Goal: Information Seeking & Learning: Check status

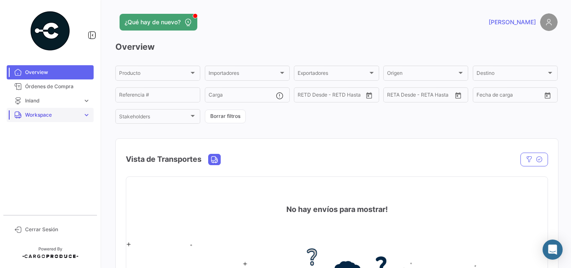
click at [43, 121] on link "Workspace expand_more" at bounding box center [50, 115] width 87 height 14
click at [40, 145] on link "Inland" at bounding box center [55, 146] width 75 height 13
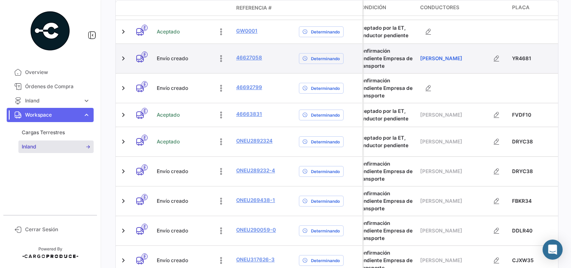
scroll to position [0, 362]
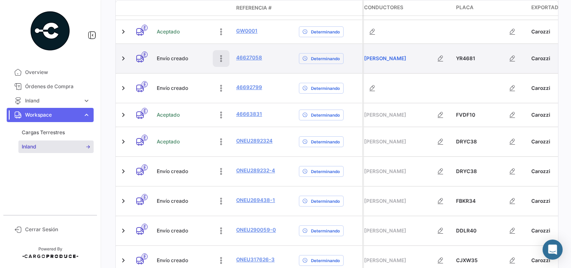
click at [223, 57] on icon at bounding box center [221, 58] width 8 height 8
click at [170, 60] on button at bounding box center [165, 58] width 17 height 17
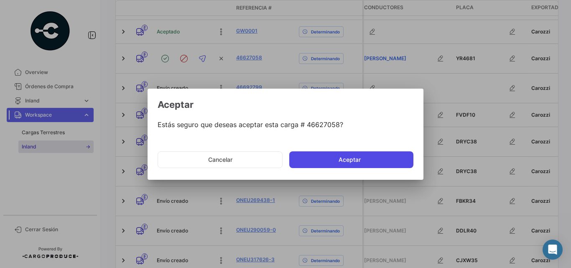
click at [333, 155] on button "Aceptar" at bounding box center [351, 159] width 124 height 17
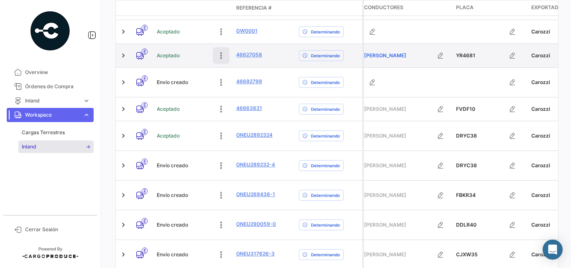
click at [220, 56] on icon at bounding box center [221, 55] width 8 height 8
click at [200, 54] on icon at bounding box center [202, 55] width 8 height 8
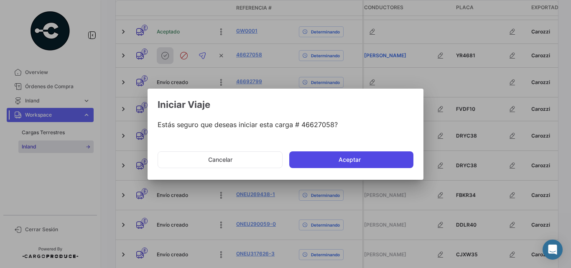
click at [336, 160] on button "Aceptar" at bounding box center [351, 159] width 124 height 17
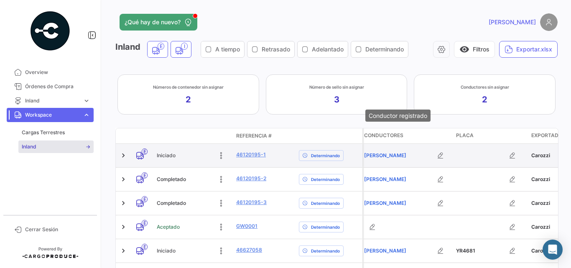
scroll to position [56, 0]
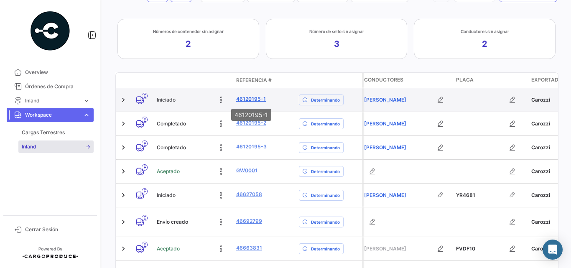
click at [249, 102] on link "46120195-1" at bounding box center [251, 99] width 30 height 8
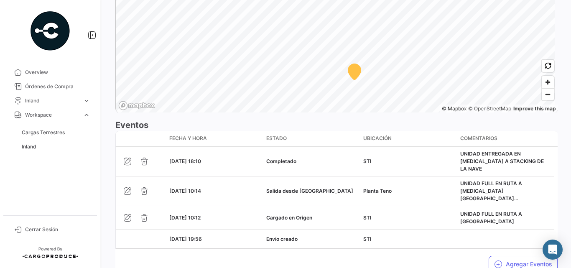
scroll to position [585, 0]
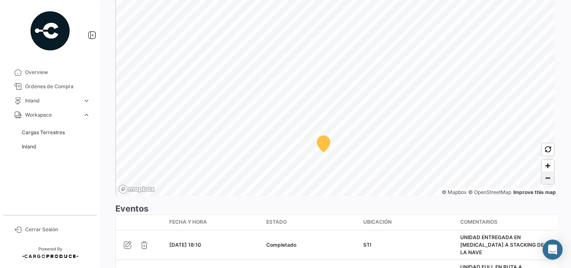
click at [546, 178] on span "Zoom out" at bounding box center [548, 178] width 12 height 12
click at [545, 181] on span "Zoom out" at bounding box center [548, 178] width 12 height 12
click at [405, 0] on html "Overview Órdenes de Compra Inland expand_more Cargas Inland Reservas Inland [GE…" at bounding box center [285, 134] width 571 height 268
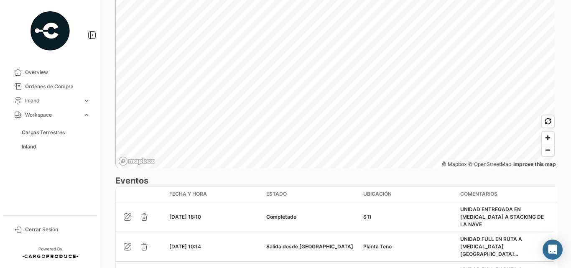
scroll to position [669, 0]
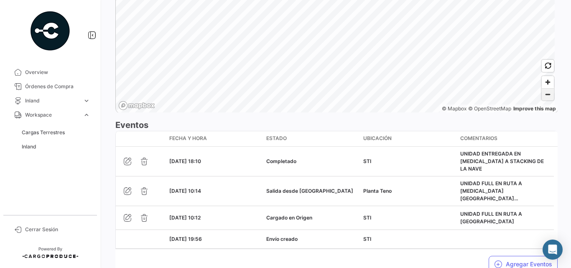
click at [542, 94] on span "Zoom out" at bounding box center [548, 95] width 12 height 12
click at [542, 99] on span "Zoom out" at bounding box center [548, 95] width 12 height 12
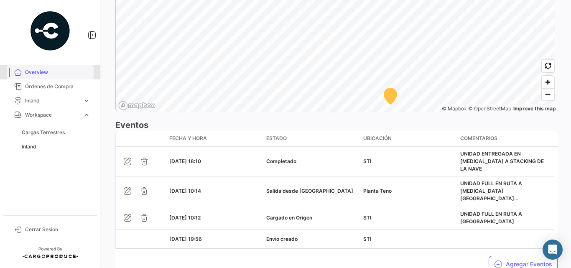
click at [38, 75] on span "Overview" at bounding box center [57, 73] width 65 height 8
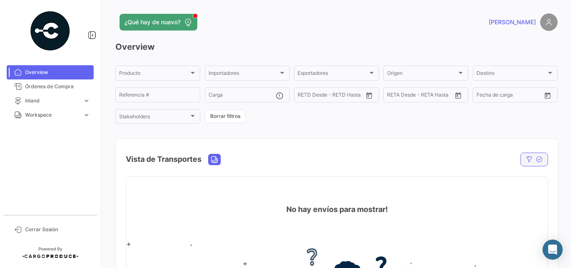
scroll to position [56, 0]
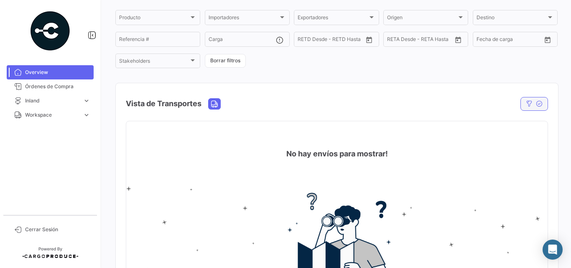
click at [536, 103] on icon "button" at bounding box center [539, 103] width 7 height 7
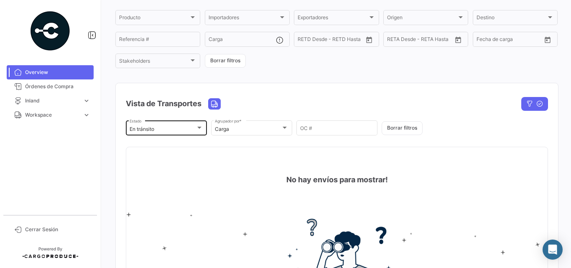
click at [193, 125] on div "En tránsito Estado" at bounding box center [167, 127] width 74 height 16
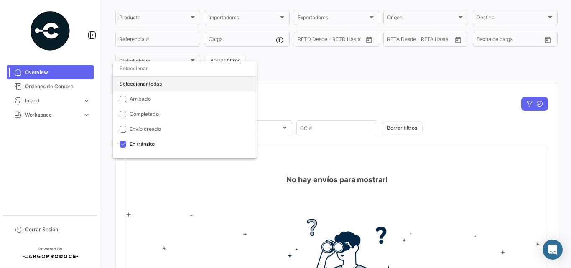
click at [144, 83] on div "Seleccionar todas" at bounding box center [185, 83] width 144 height 15
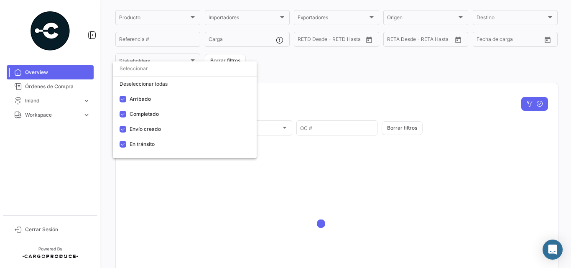
click at [368, 63] on div at bounding box center [285, 134] width 571 height 268
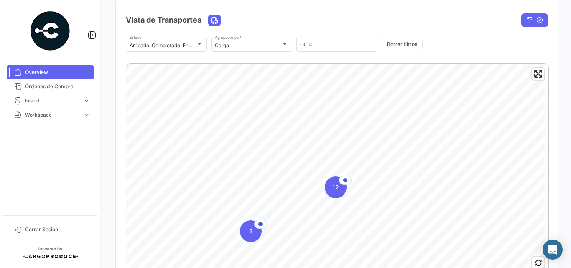
scroll to position [167, 0]
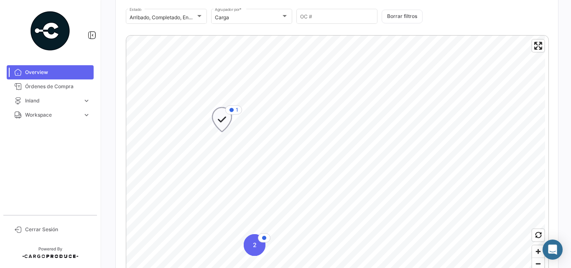
click at [224, 119] on icon "Map marker" at bounding box center [222, 120] width 12 height 18
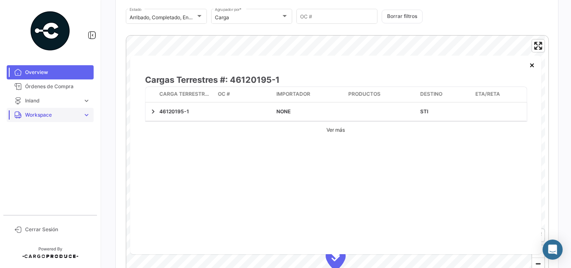
click at [49, 115] on span "Workspace" at bounding box center [52, 115] width 54 height 8
click at [46, 100] on span "Inland" at bounding box center [52, 101] width 54 height 8
click at [48, 120] on span "Cargas Inland" at bounding box center [38, 118] width 33 height 8
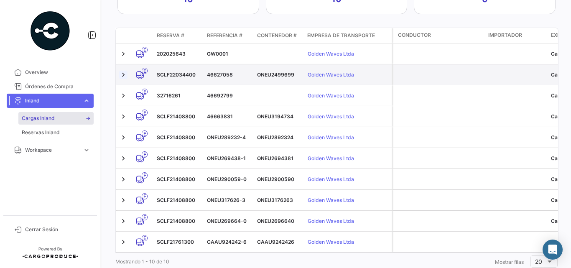
click at [124, 73] on link at bounding box center [123, 75] width 8 height 8
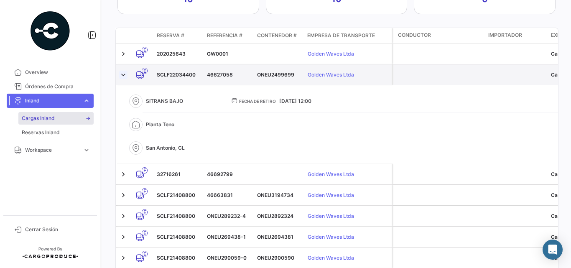
click at [124, 73] on link at bounding box center [123, 75] width 8 height 8
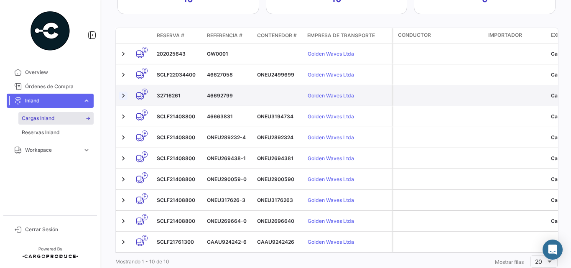
click at [127, 94] on link at bounding box center [123, 96] width 8 height 8
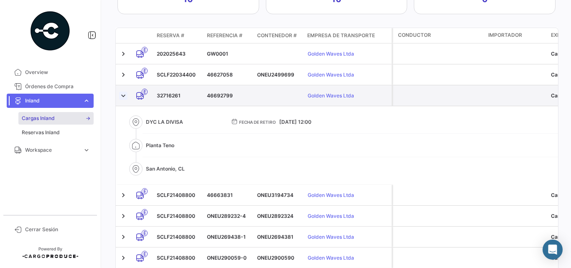
click at [127, 94] on link at bounding box center [123, 96] width 8 height 8
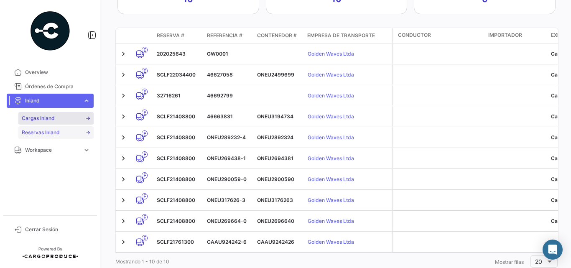
click at [40, 132] on span "Reservas Inland" at bounding box center [41, 133] width 38 height 8
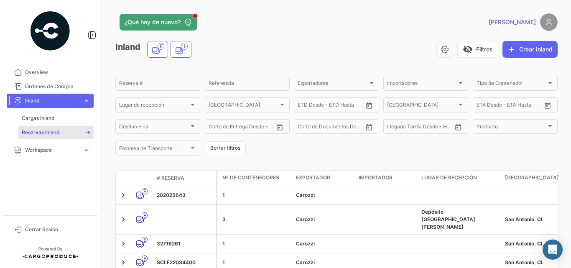
scroll to position [84, 0]
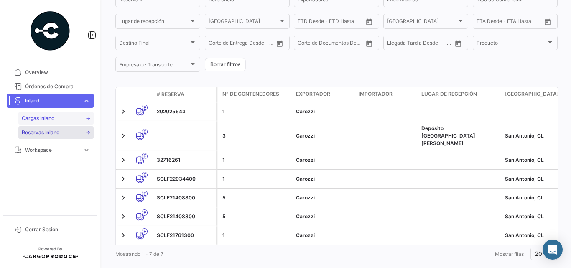
click at [41, 117] on span "Cargas Inland" at bounding box center [38, 118] width 33 height 8
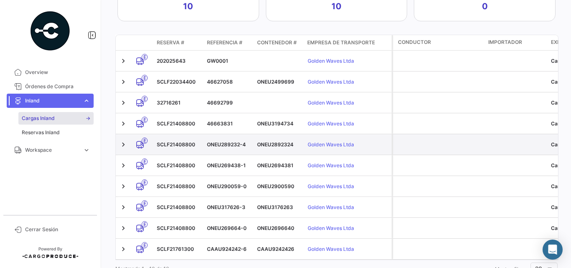
scroll to position [195, 0]
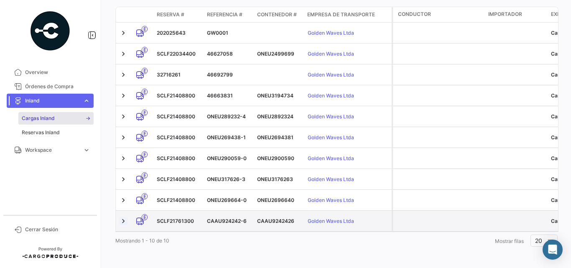
click at [123, 221] on link at bounding box center [123, 221] width 8 height 8
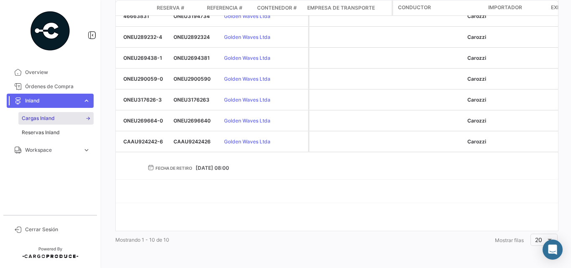
scroll to position [0, 0]
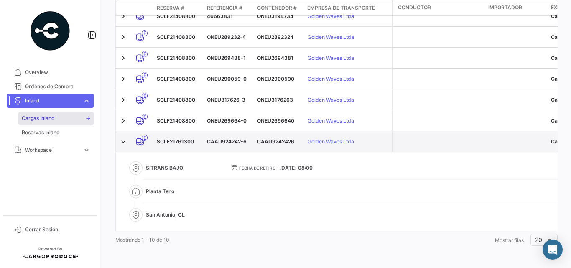
click at [162, 138] on div "SCLF21761300" at bounding box center [178, 142] width 43 height 8
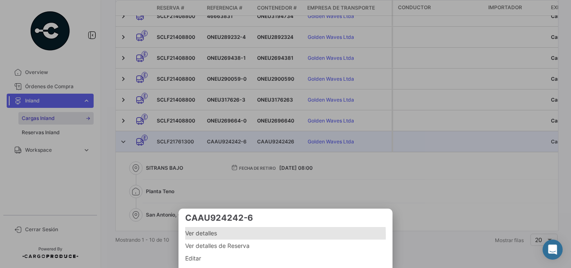
click at [191, 235] on span "Ver detalles" at bounding box center [285, 233] width 201 height 10
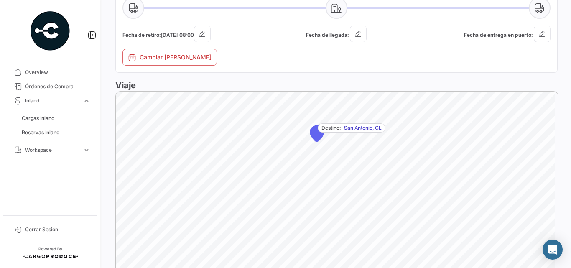
scroll to position [529, 0]
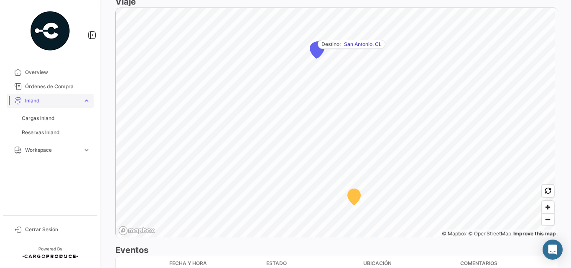
click at [33, 102] on span "Inland" at bounding box center [52, 101] width 54 height 8
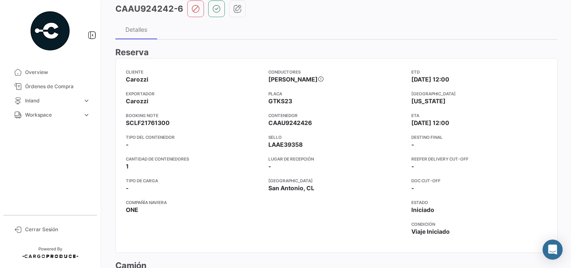
scroll to position [84, 0]
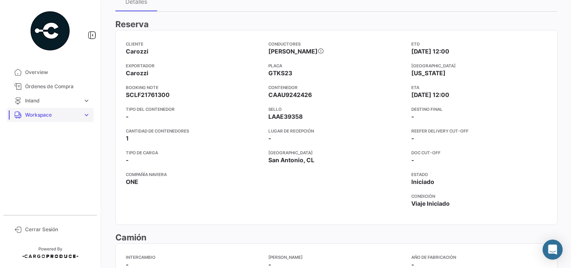
click at [30, 113] on span "Workspace" at bounding box center [52, 115] width 54 height 8
click at [35, 148] on span "Inland" at bounding box center [29, 147] width 15 height 8
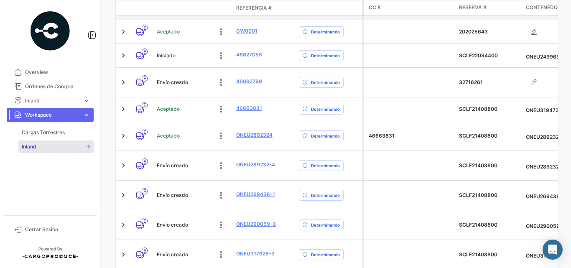
scroll to position [84, 0]
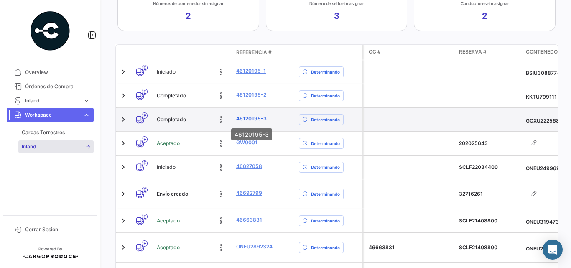
click at [247, 119] on link "46120195-3" at bounding box center [251, 119] width 31 height 8
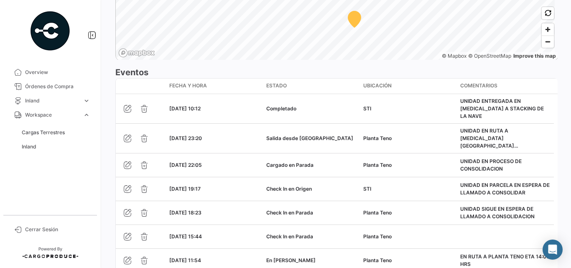
scroll to position [808, 0]
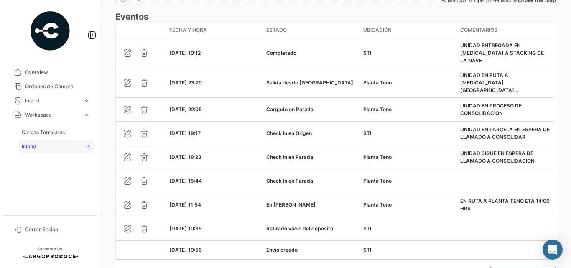
click at [42, 147] on link "Inland" at bounding box center [55, 146] width 75 height 13
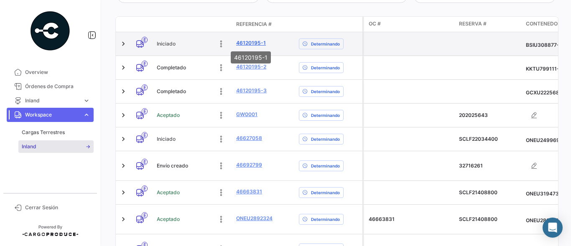
click at [244, 42] on link "46120195-1" at bounding box center [251, 43] width 30 height 8
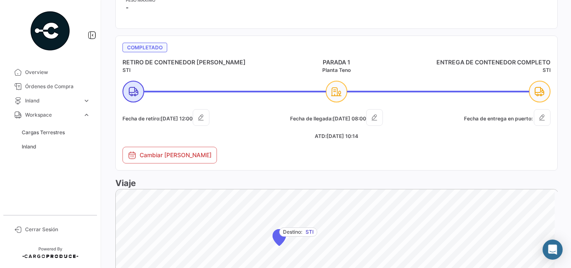
scroll to position [473, 0]
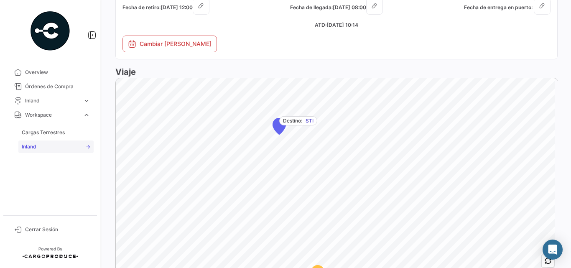
click at [28, 147] on span "Inland" at bounding box center [29, 147] width 15 height 8
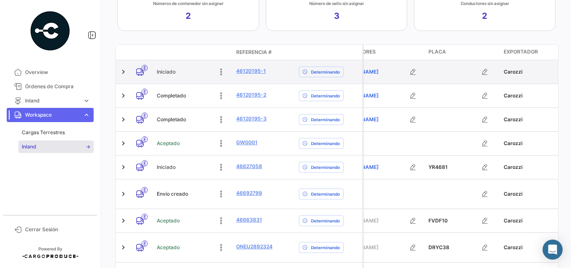
scroll to position [112, 0]
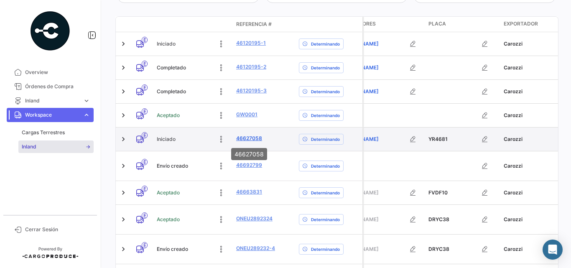
click at [252, 139] on link "46627058" at bounding box center [249, 139] width 26 height 8
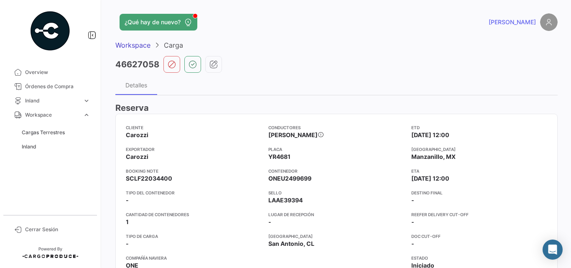
scroll to position [28, 0]
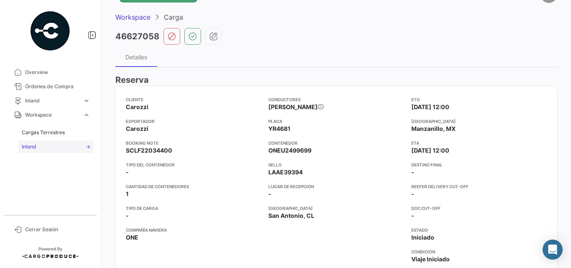
click at [36, 142] on link "Inland" at bounding box center [55, 146] width 75 height 13
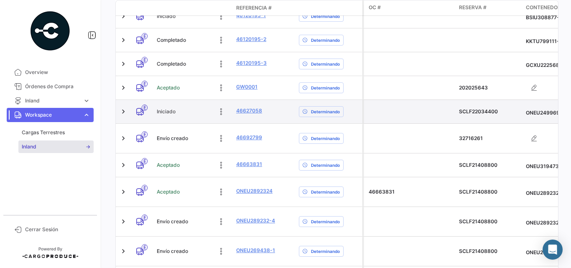
scroll to position [56, 0]
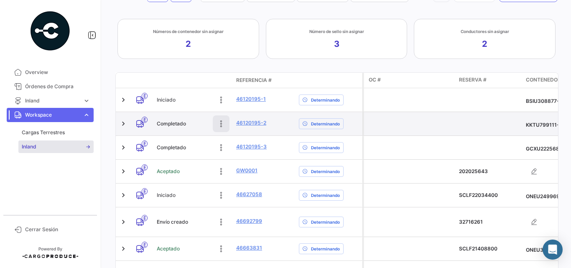
click at [219, 124] on icon at bounding box center [221, 123] width 8 height 8
click at [420, 126] on datatable-body-cell at bounding box center [410, 123] width 92 height 23
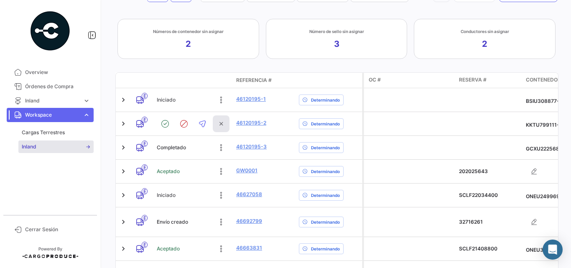
click at [221, 126] on icon at bounding box center [221, 124] width 12 height 12
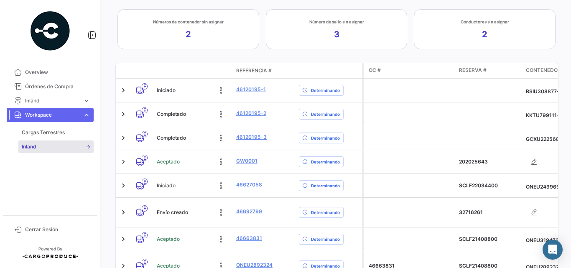
scroll to position [176, 0]
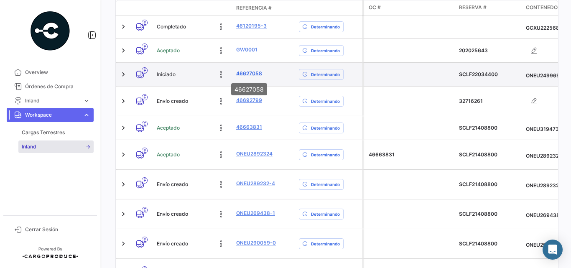
click at [252, 73] on link "46627058" at bounding box center [249, 74] width 26 height 8
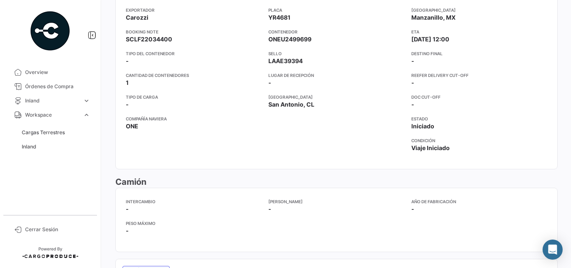
scroll to position [167, 0]
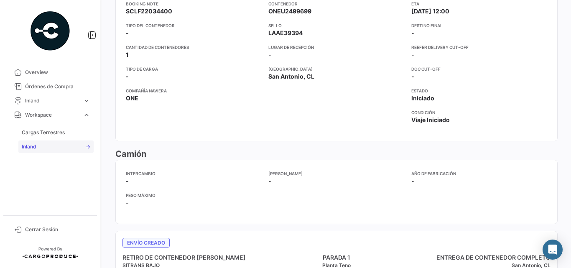
click at [36, 148] on span "Inland" at bounding box center [29, 147] width 15 height 8
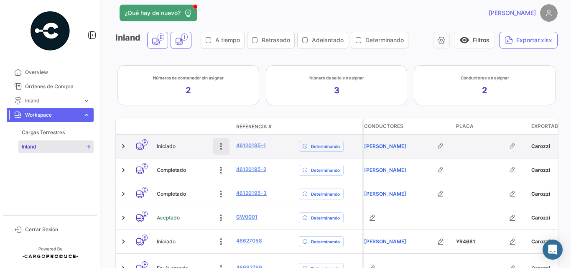
scroll to position [65, 0]
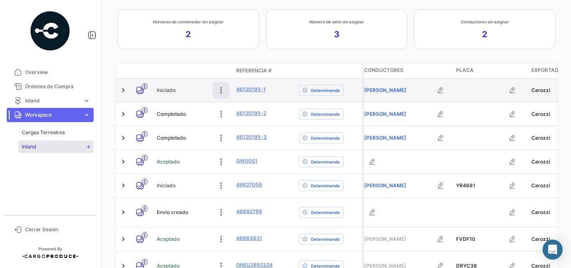
click at [218, 92] on icon at bounding box center [221, 90] width 8 height 8
click at [221, 92] on icon at bounding box center [221, 90] width 12 height 12
click at [221, 92] on icon at bounding box center [221, 90] width 8 height 8
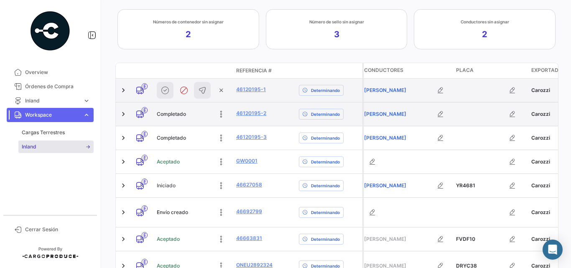
scroll to position [93, 0]
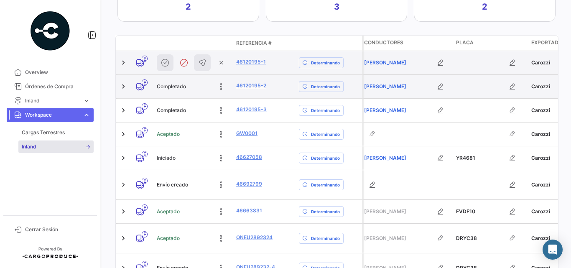
click at [279, 95] on datatable-body-cell "46120195-2" at bounding box center [264, 86] width 63 height 23
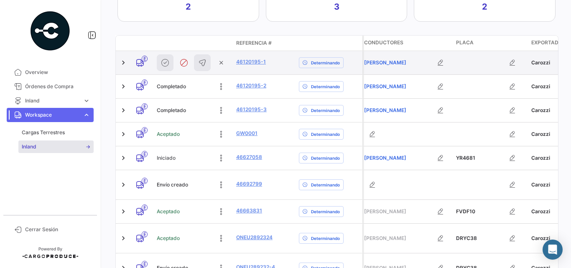
click at [296, 28] on div "Inland E I A tiempo Retrasado Adelantado Determinando visibility Filtros Export…" at bounding box center [336, 195] width 442 height 494
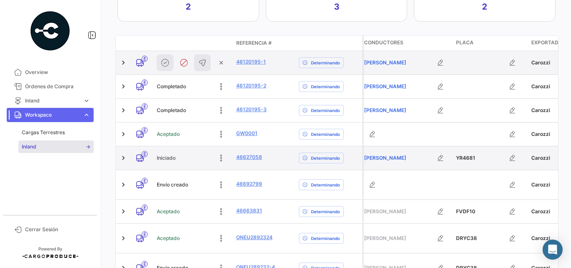
scroll to position [65, 0]
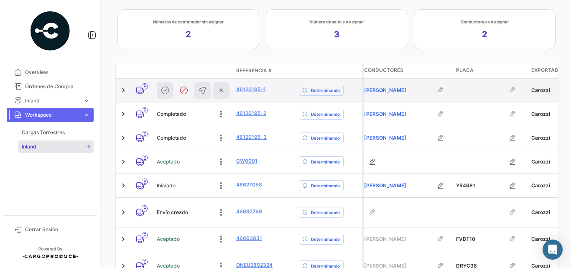
click at [225, 92] on button at bounding box center [221, 90] width 17 height 17
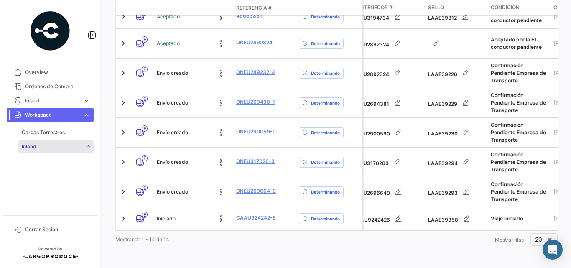
scroll to position [0, 156]
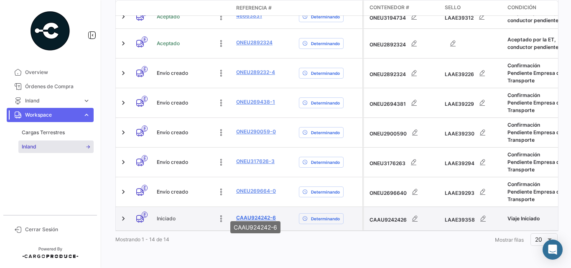
click at [259, 214] on link "CAAU924242-6" at bounding box center [256, 218] width 40 height 8
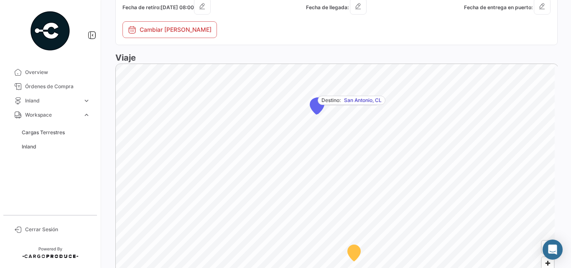
scroll to position [557, 0]
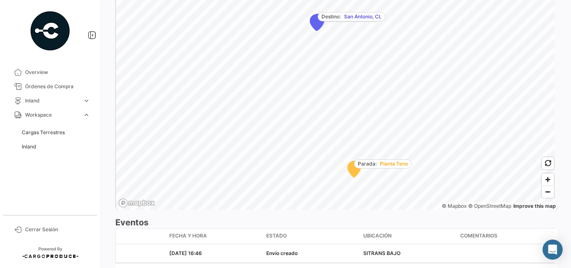
click at [354, 171] on icon "Map marker" at bounding box center [354, 169] width 13 height 16
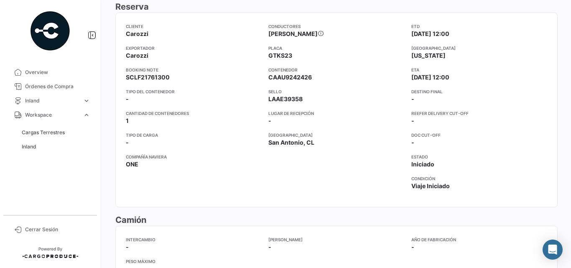
scroll to position [18, 0]
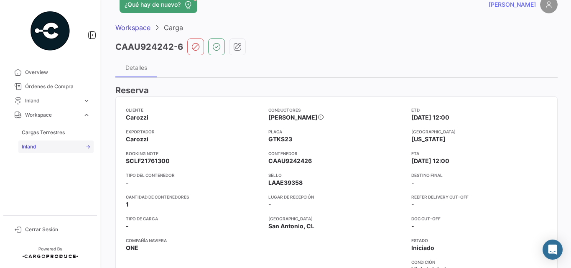
click at [38, 144] on link "Inland" at bounding box center [55, 146] width 75 height 13
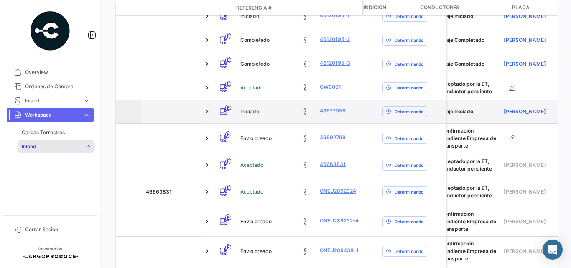
scroll to position [0, 306]
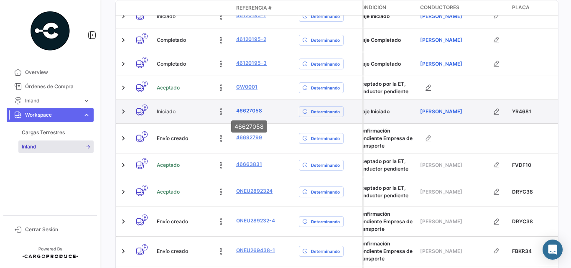
click at [248, 114] on link "46627058" at bounding box center [249, 111] width 26 height 8
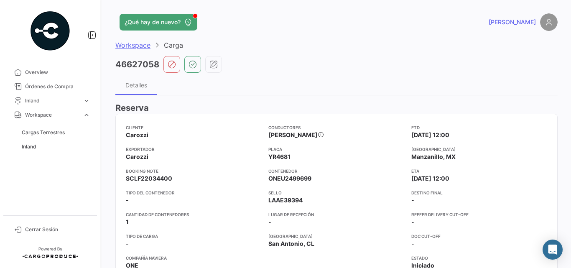
click at [129, 44] on span "Workspace" at bounding box center [132, 45] width 35 height 8
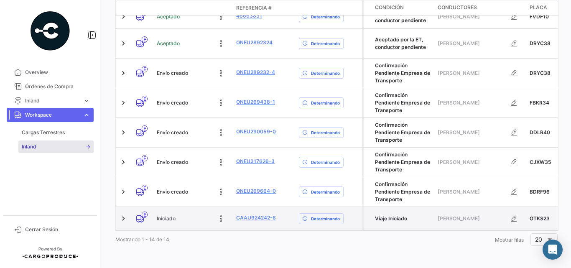
scroll to position [204, 0]
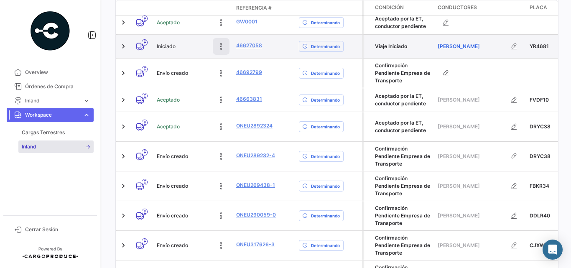
click at [221, 47] on icon at bounding box center [221, 46] width 8 height 8
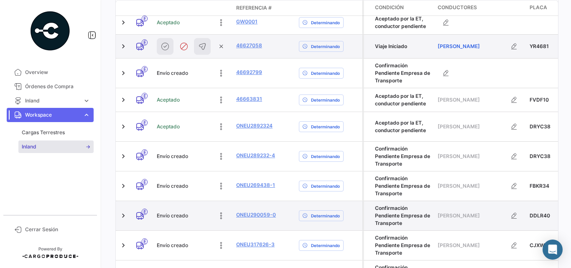
scroll to position [288, 0]
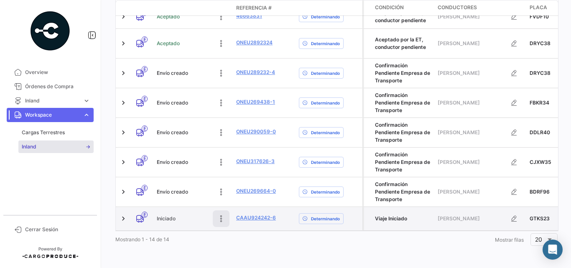
click at [221, 214] on icon at bounding box center [221, 218] width 8 height 8
click at [240, 245] on div "Mostrando 1 - 14 de 14 1 Mostrar filas 20" at bounding box center [336, 239] width 442 height 15
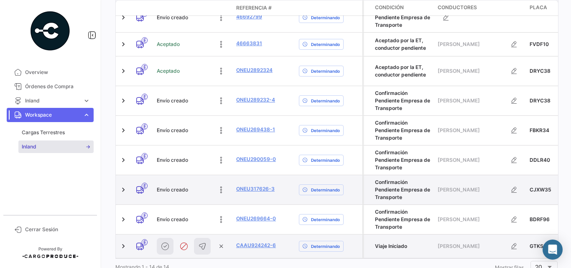
scroll to position [121, 0]
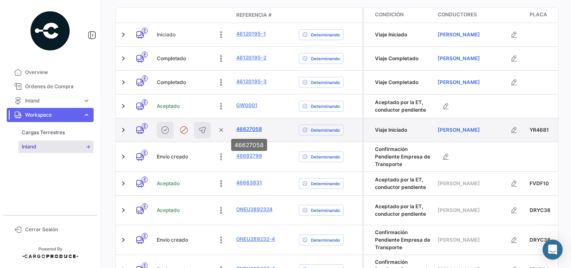
click at [255, 127] on link "46627058" at bounding box center [249, 129] width 26 height 8
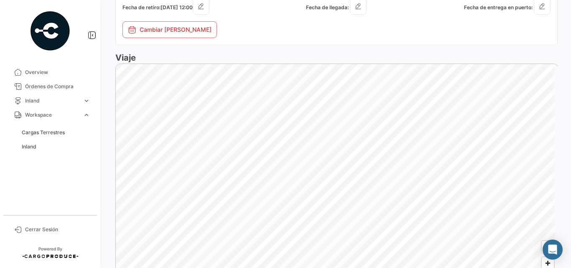
scroll to position [603, 0]
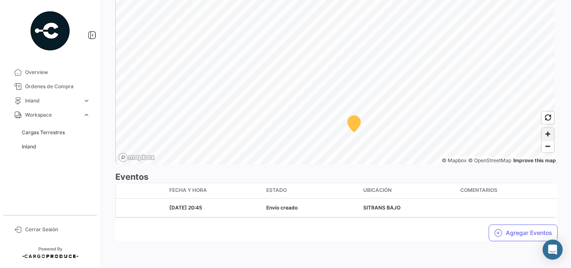
click at [546, 134] on span "Zoom in" at bounding box center [548, 134] width 12 height 12
click at [444, 0] on html "Overview Órdenes de Compra Inland expand_more Cargas Inland Reservas Inland [GE…" at bounding box center [285, 134] width 571 height 268
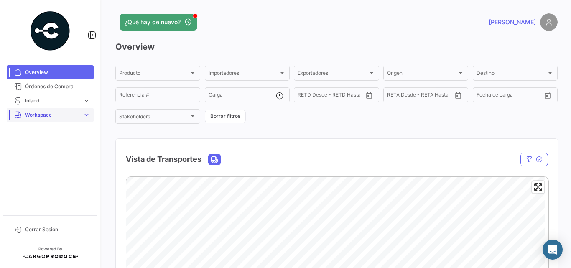
click at [60, 112] on span "Workspace" at bounding box center [52, 115] width 54 height 8
click at [31, 150] on span "Inland" at bounding box center [29, 147] width 15 height 8
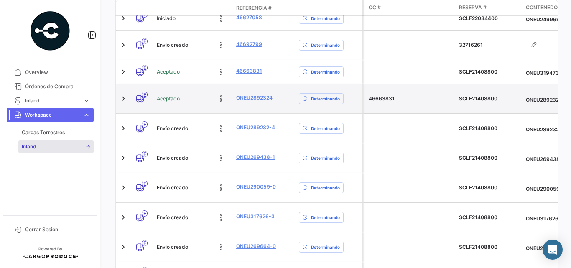
scroll to position [149, 0]
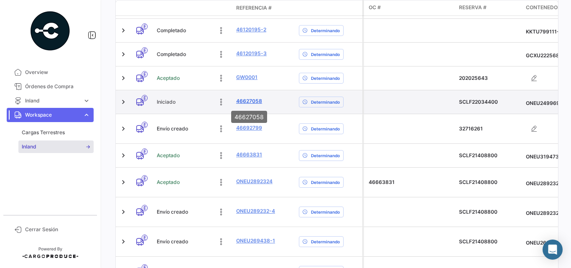
click at [252, 101] on link "46627058" at bounding box center [249, 101] width 26 height 8
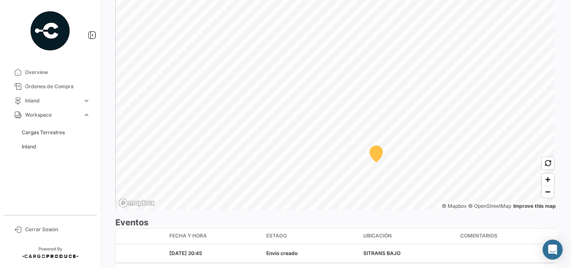
scroll to position [603, 0]
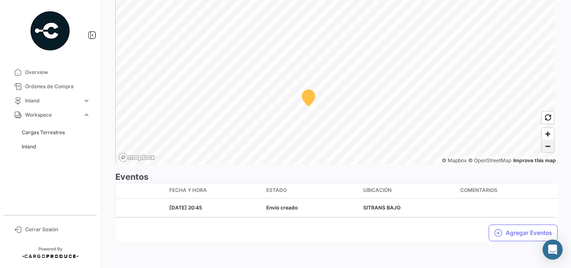
click at [545, 147] on span "Zoom out" at bounding box center [548, 146] width 12 height 12
click at [549, 150] on span "Zoom out" at bounding box center [548, 146] width 12 height 12
click at [546, 146] on span "Zoom out" at bounding box center [548, 146] width 12 height 12
click at [334, 64] on icon "Map marker" at bounding box center [333, 61] width 13 height 16
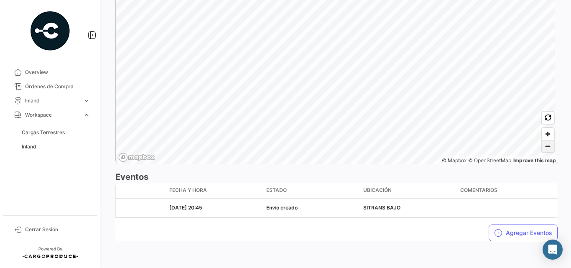
click at [544, 147] on span "Zoom out" at bounding box center [548, 146] width 12 height 12
click at [547, 146] on span "Zoom out" at bounding box center [548, 146] width 12 height 12
click at [350, 0] on html "Overview Órdenes de Compra Inland expand_more Cargas Inland Reservas Inland [GE…" at bounding box center [285, 134] width 571 height 268
click at [285, 0] on html "Overview Órdenes de Compra Inland expand_more Cargas Inland Reservas Inland [GE…" at bounding box center [285, 134] width 571 height 268
